Goal: Find specific page/section: Find specific page/section

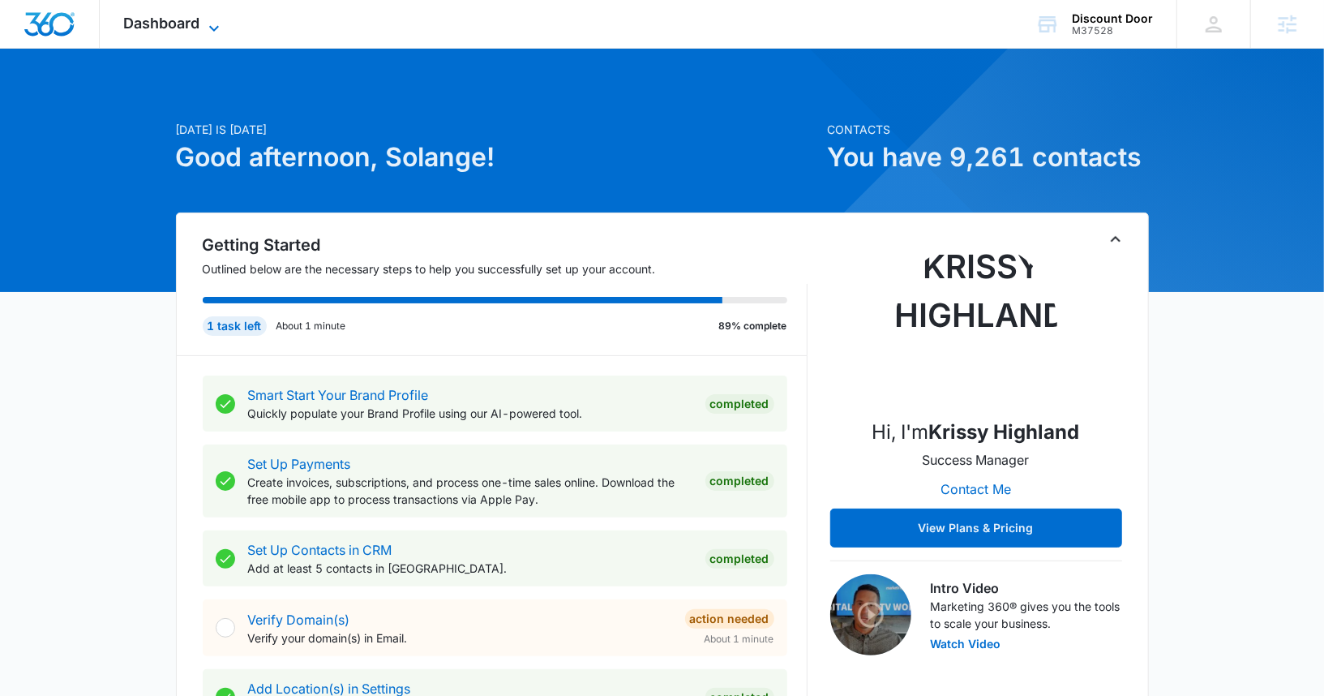
click at [182, 15] on span "Dashboard" at bounding box center [162, 23] width 76 height 17
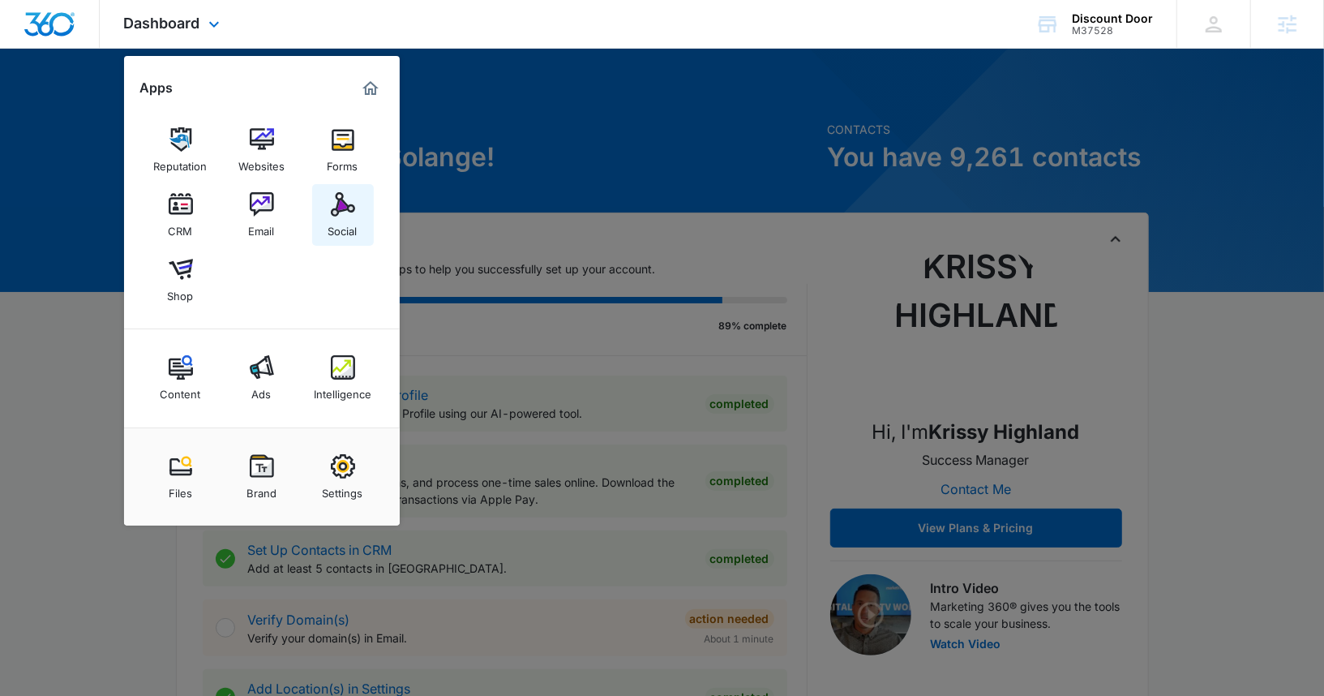
click at [332, 216] on img at bounding box center [343, 204] width 24 height 24
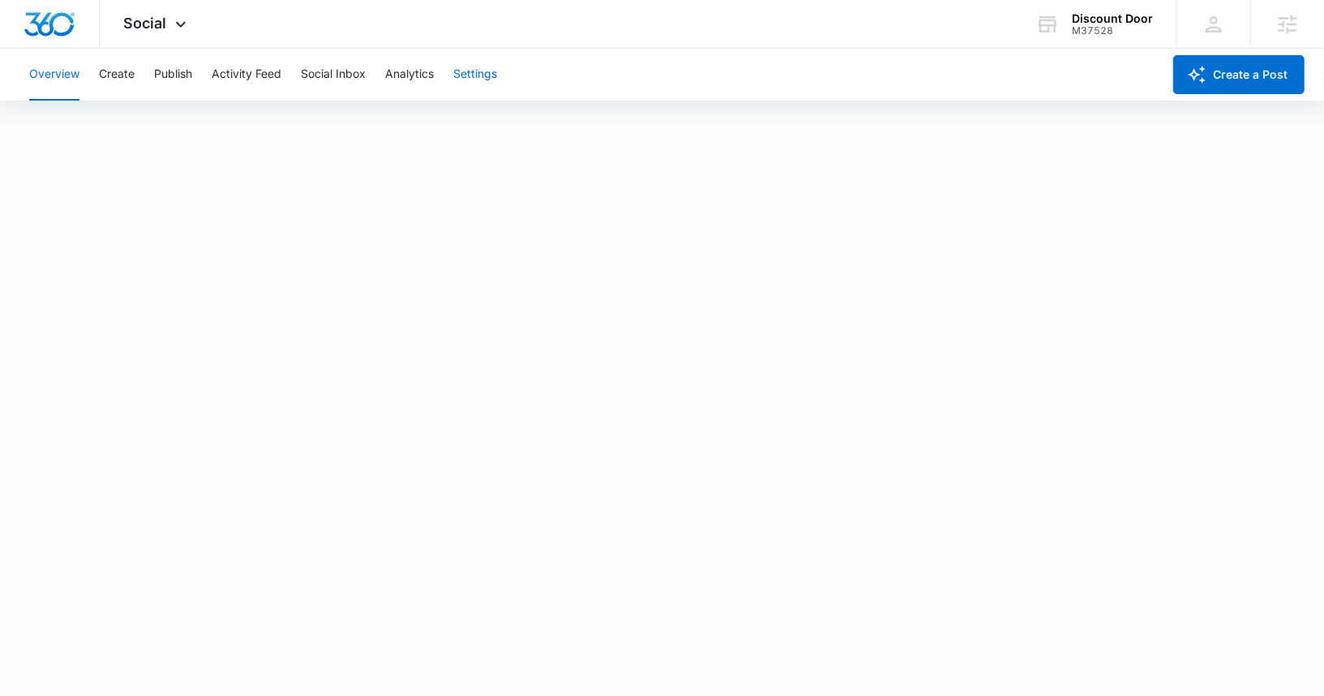
click at [477, 75] on button "Settings" at bounding box center [475, 75] width 44 height 52
click at [122, 76] on button "Create" at bounding box center [117, 75] width 36 height 52
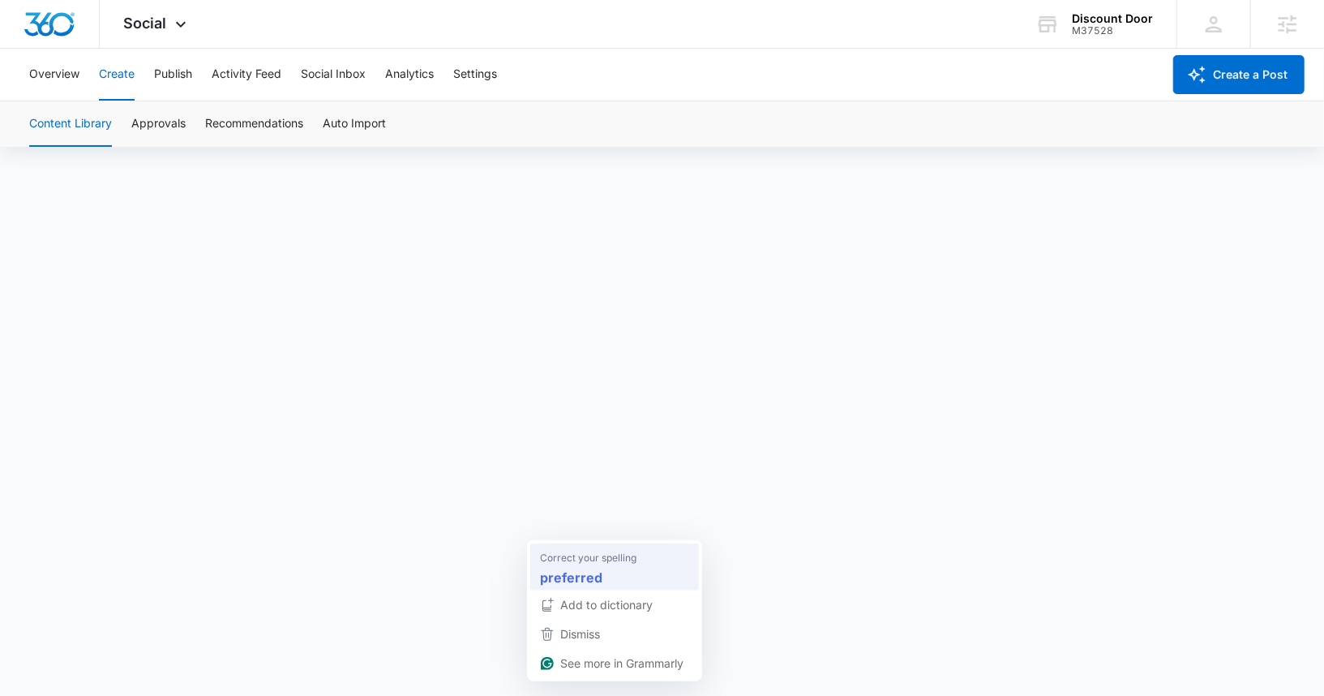
click at [587, 572] on strong "preferred" at bounding box center [571, 577] width 62 height 20
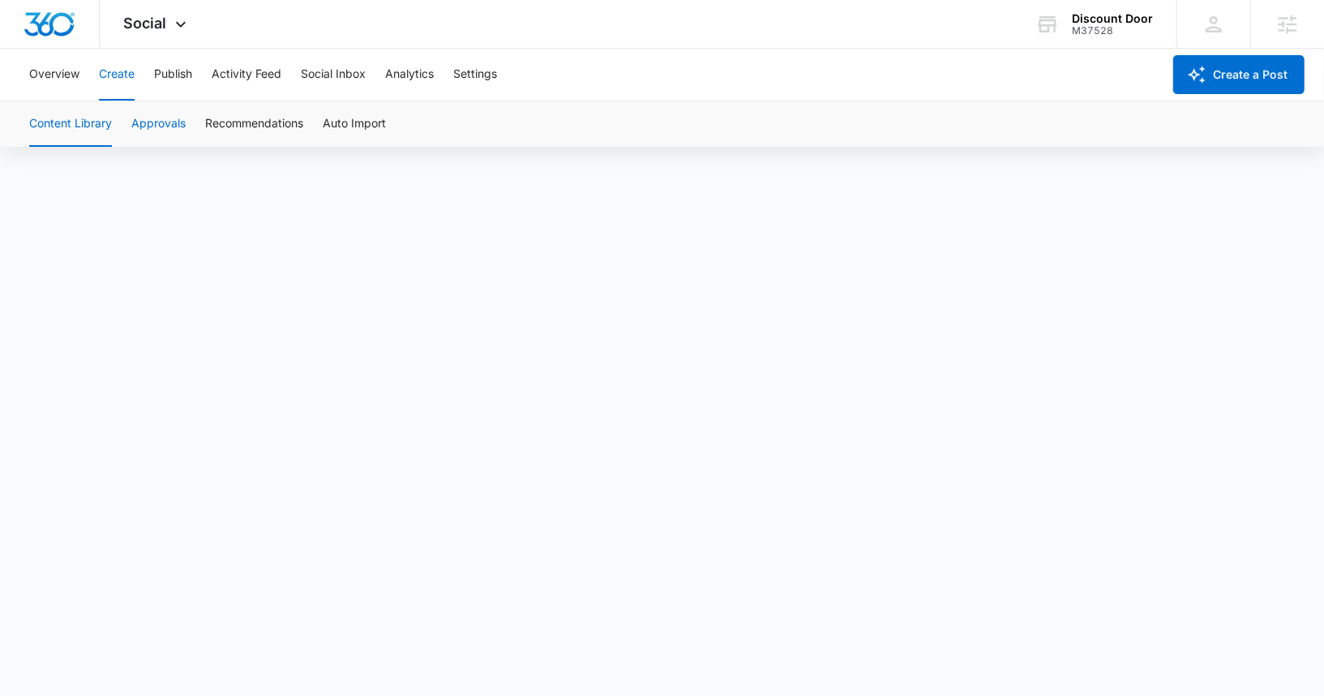
click at [139, 125] on button "Approvals" at bounding box center [158, 123] width 54 height 45
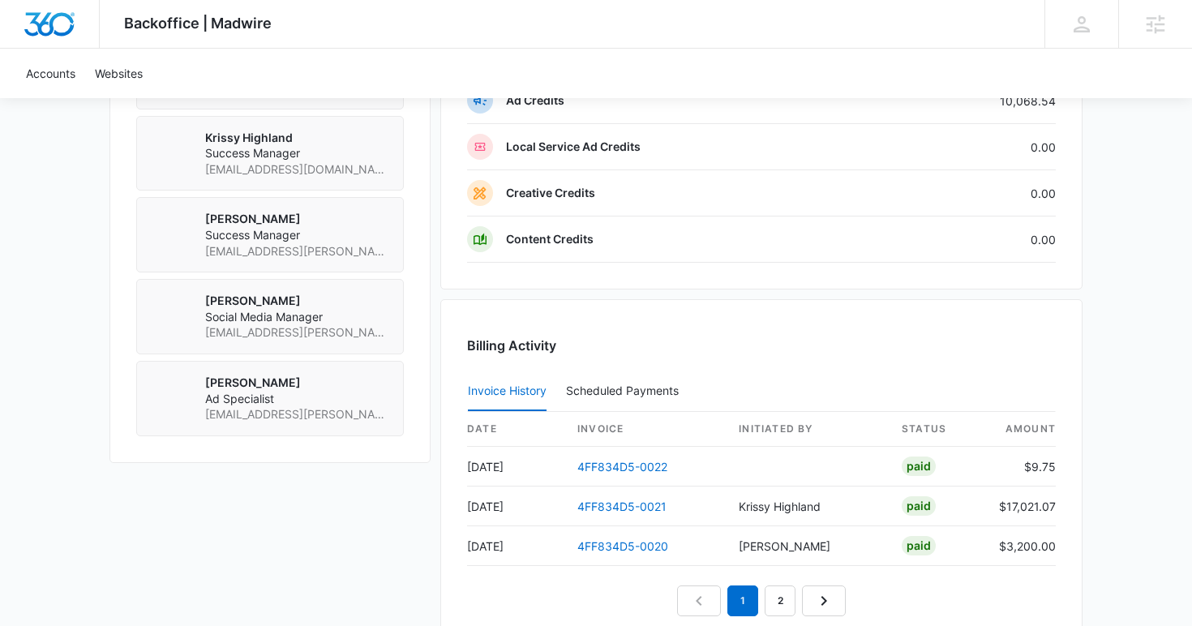
scroll to position [1463, 0]
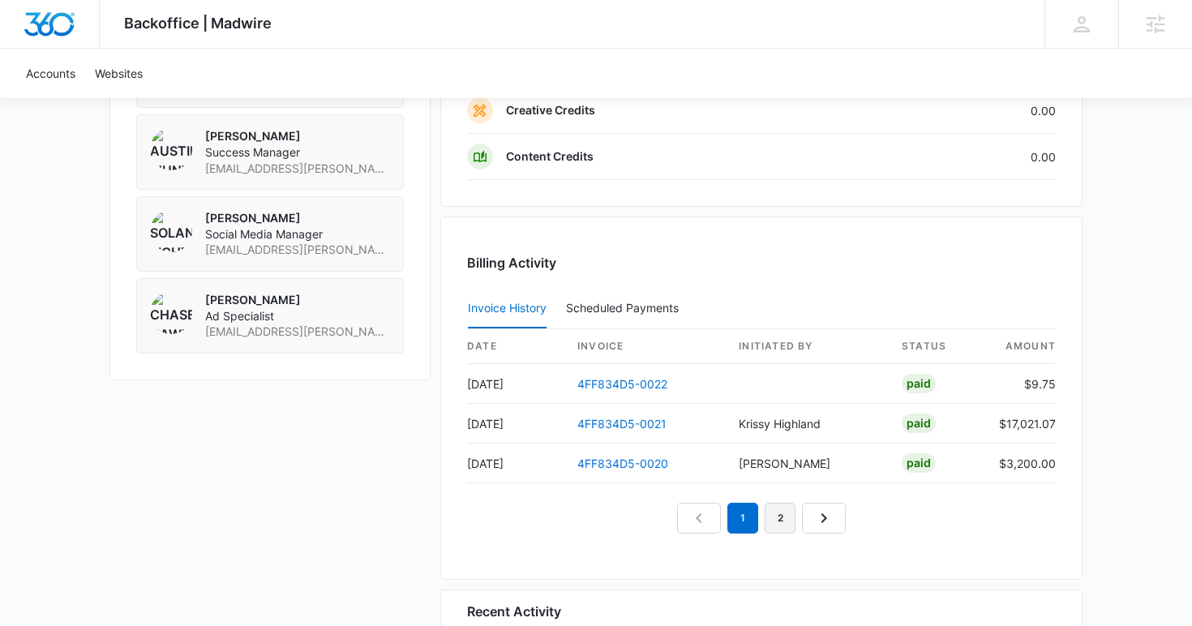
click at [788, 516] on link "2" at bounding box center [779, 518] width 31 height 31
click at [638, 425] on link "4FF834D5-0018" at bounding box center [622, 424] width 90 height 14
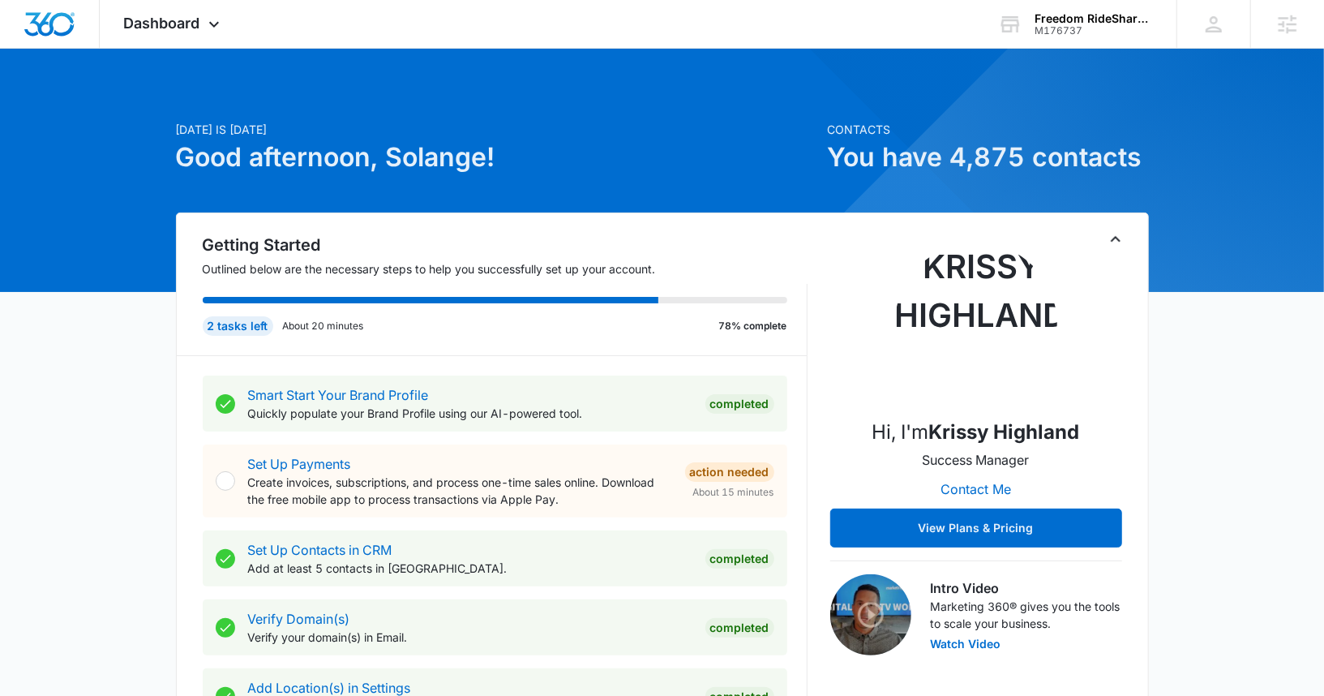
click at [162, 51] on div at bounding box center [662, 170] width 1324 height 243
click at [162, 46] on div "Dashboard Apps Reputation Forms CRM Email Social Content Ads Intelligence Files…" at bounding box center [174, 24] width 148 height 48
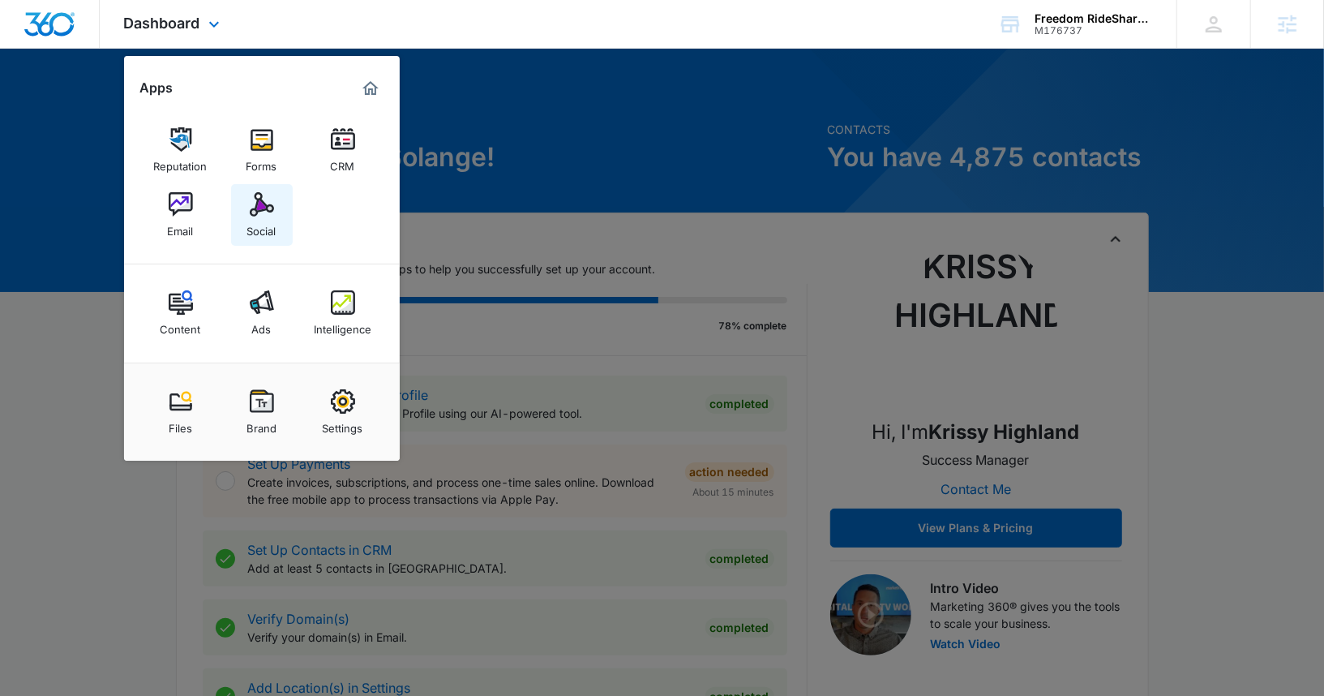
click at [272, 231] on div "Social" at bounding box center [261, 226] width 29 height 21
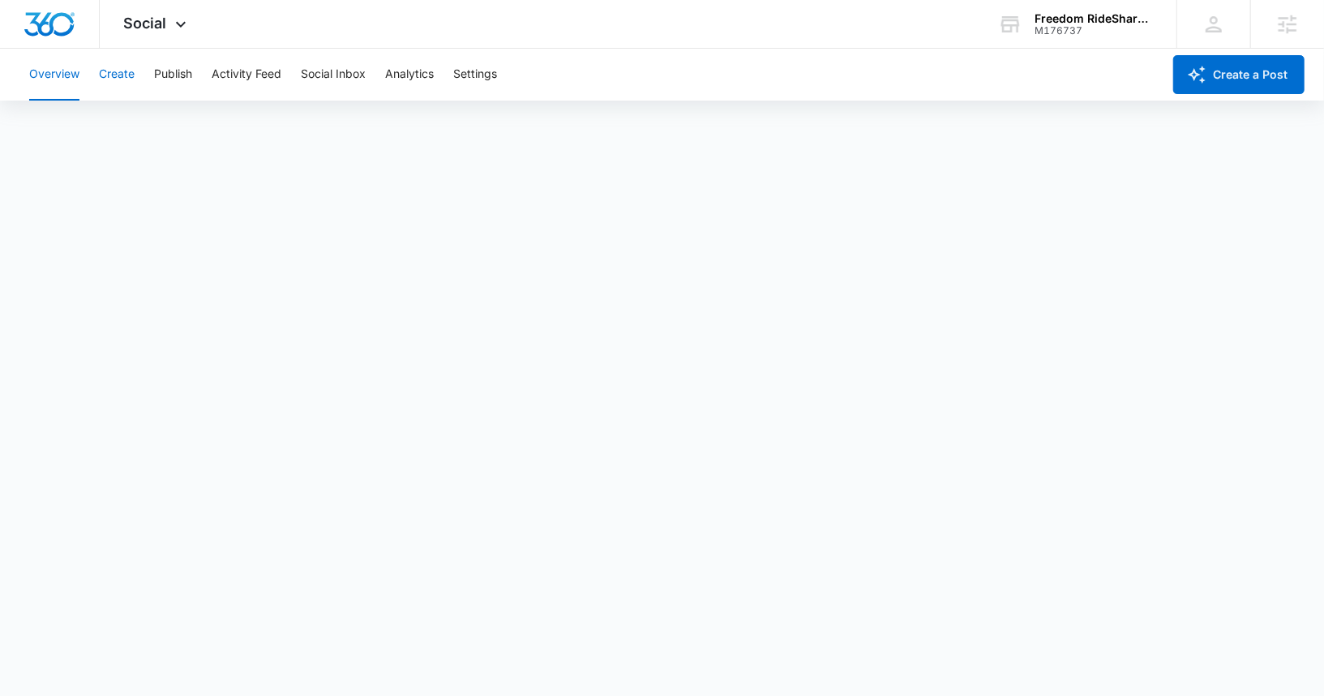
click at [109, 76] on button "Create" at bounding box center [117, 75] width 36 height 52
click at [158, 124] on button "Approvals" at bounding box center [158, 123] width 54 height 45
click at [96, 138] on button "Content Library" at bounding box center [70, 123] width 83 height 45
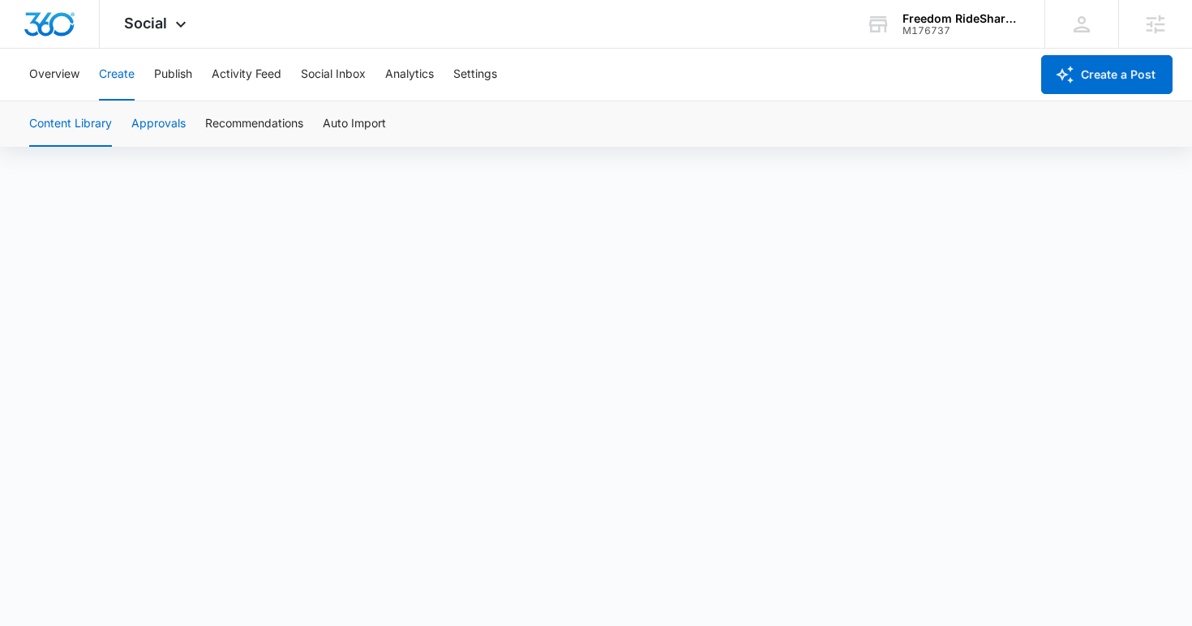
click at [144, 113] on button "Approvals" at bounding box center [158, 123] width 54 height 45
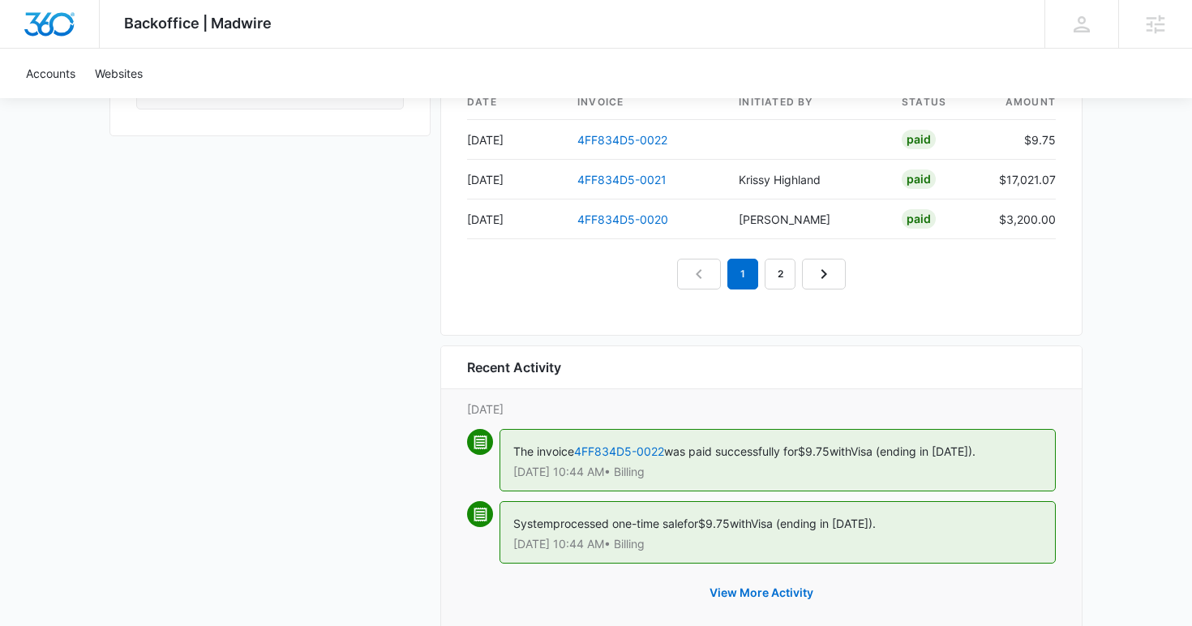
scroll to position [1714, 0]
